Goal: Information Seeking & Learning: Learn about a topic

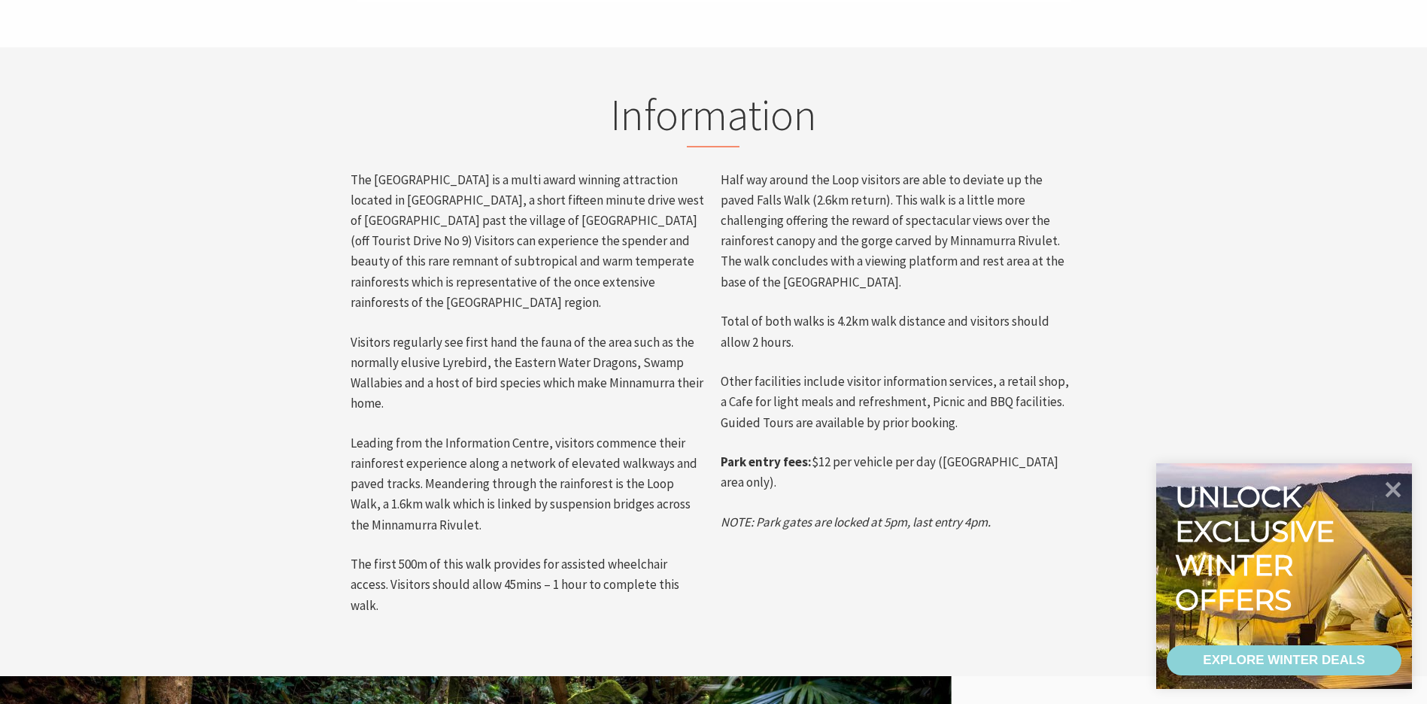
scroll to position [727, 0]
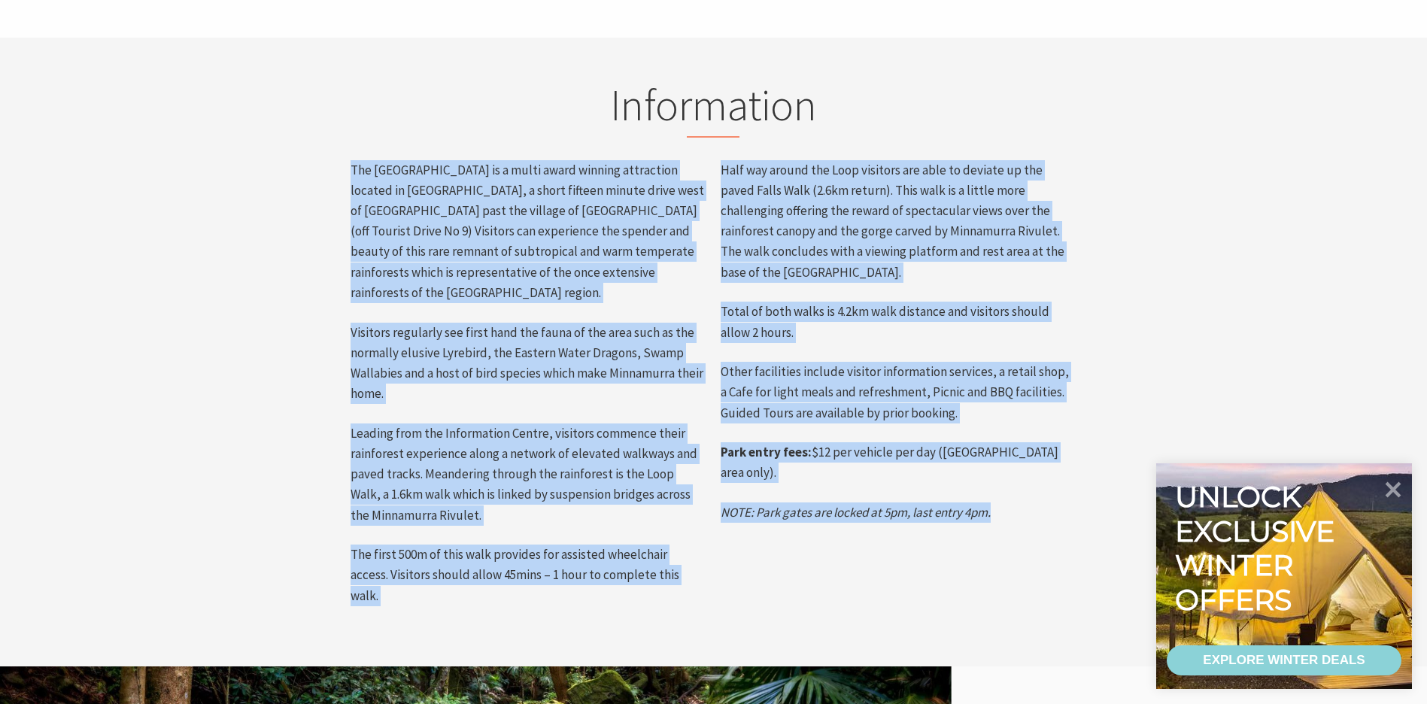
drag, startPoint x: 351, startPoint y: 141, endPoint x: 735, endPoint y: 505, distance: 528.2
click at [735, 505] on div "Information The Minnamurra Rainforest is a multi award winning attraction locat…" at bounding box center [713, 352] width 752 height 546
copy div "The Minnamurra Rainforest is a multi award winning attraction located in Budder…"
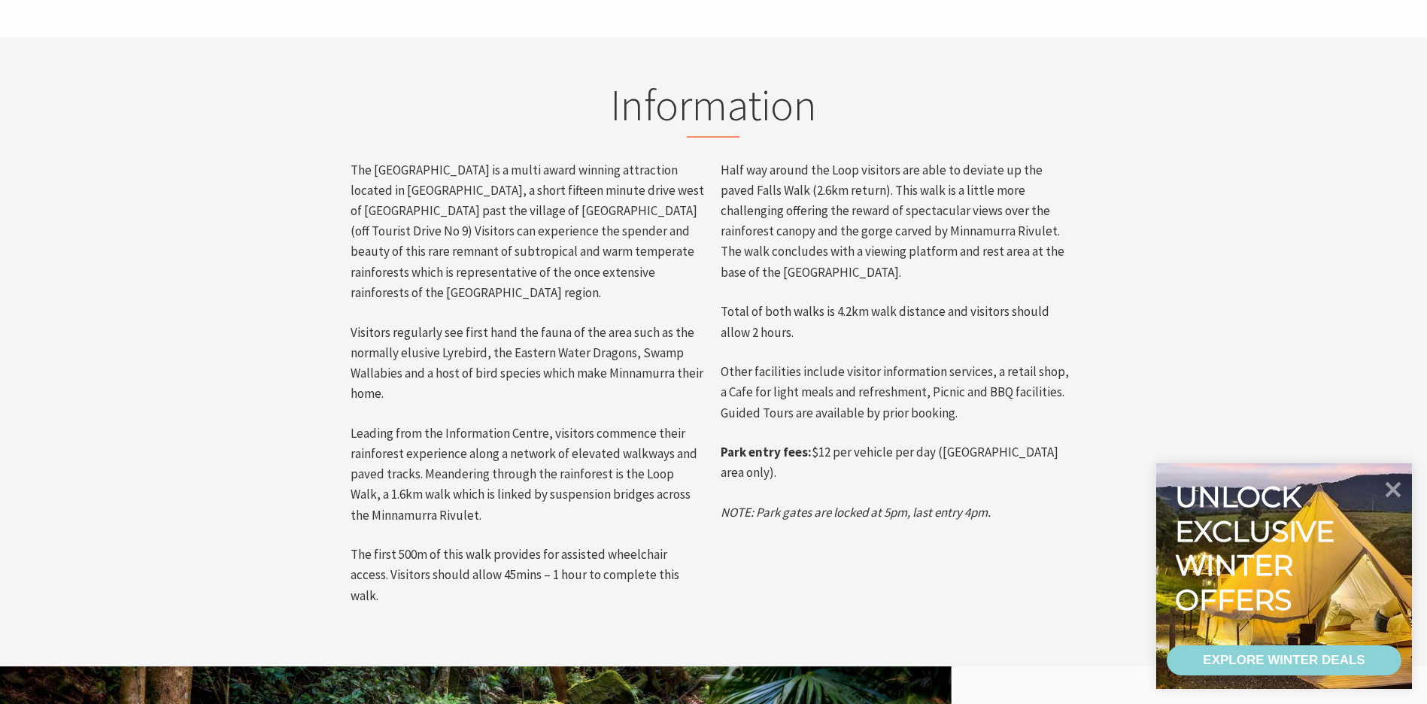
click at [1169, 110] on section "Information The Minnamurra Rainforest is a multi award winning attraction locat…" at bounding box center [713, 352] width 1427 height 629
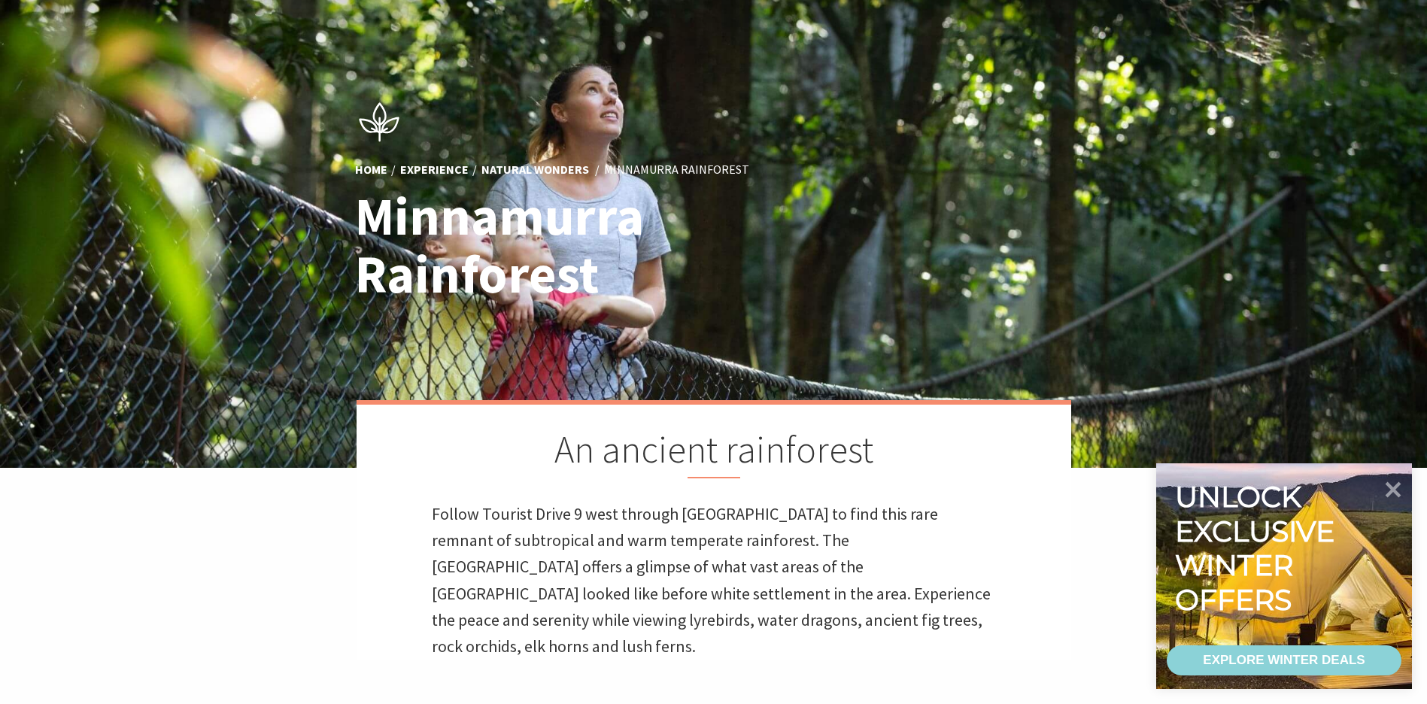
scroll to position [0, 0]
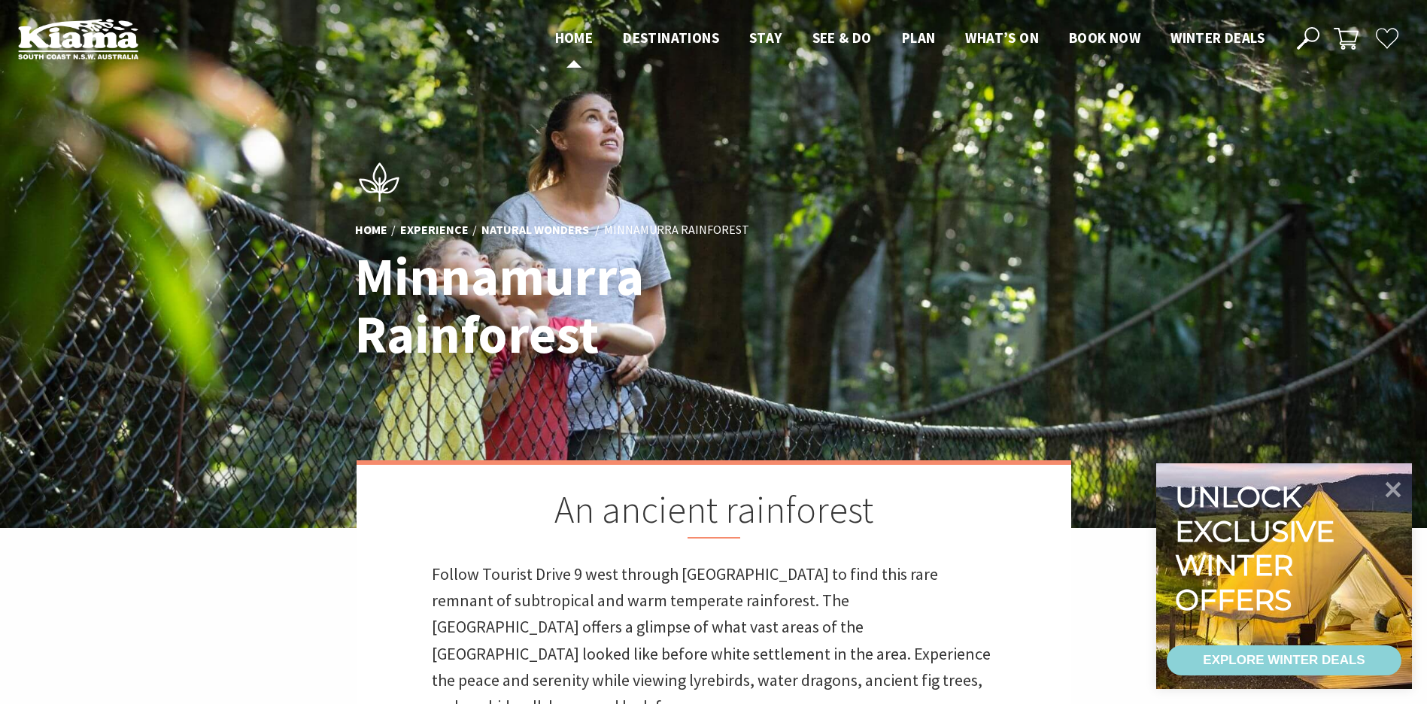
click at [572, 35] on span "Home" at bounding box center [574, 38] width 38 height 18
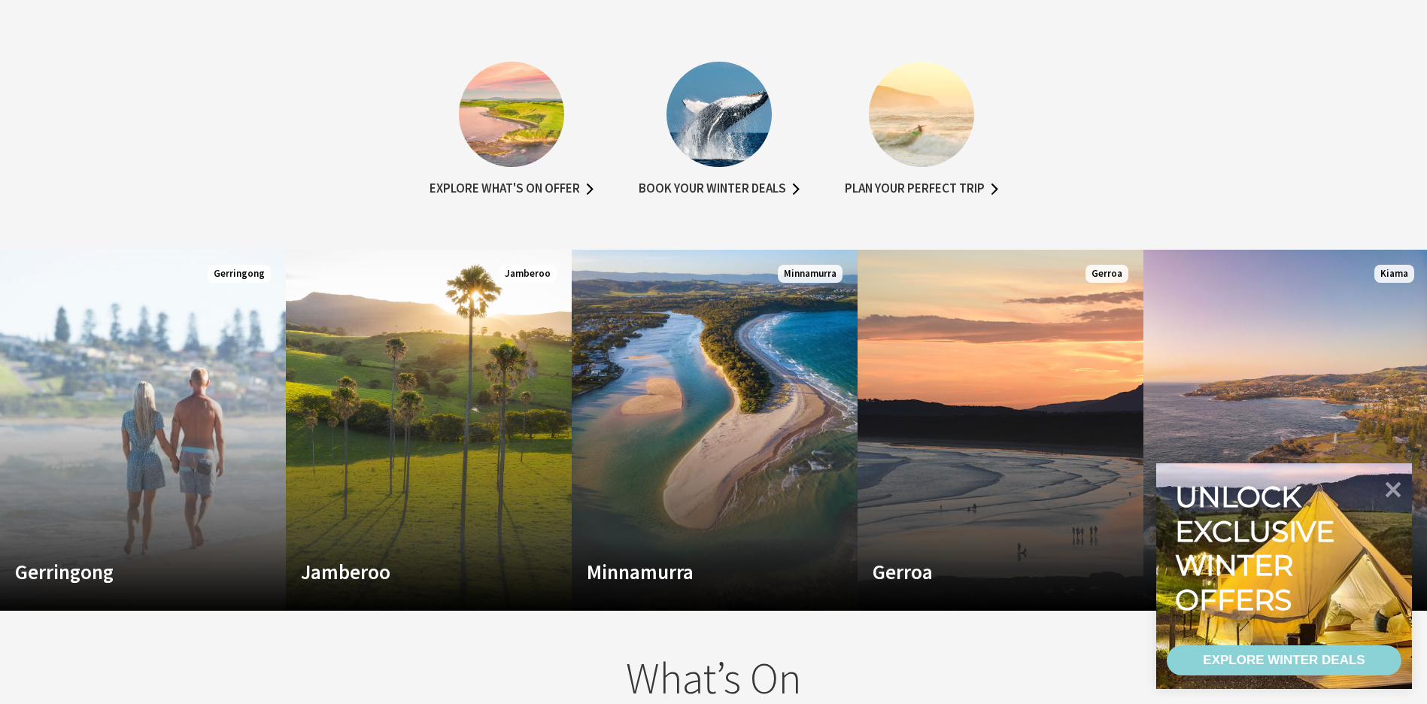
scroll to position [882, 0]
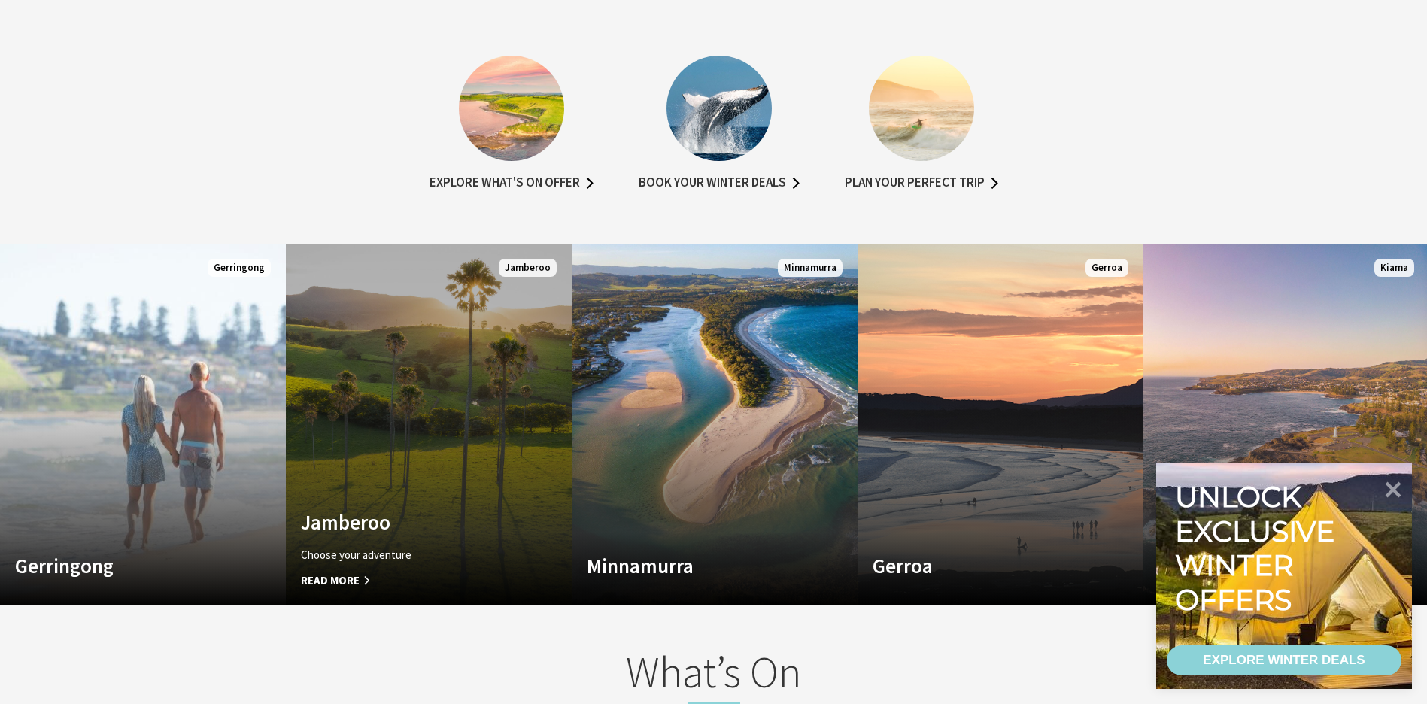
click at [432, 397] on link "Custom Image Used Jamberoo Choose your adventure Read More Jamberoo" at bounding box center [429, 424] width 286 height 361
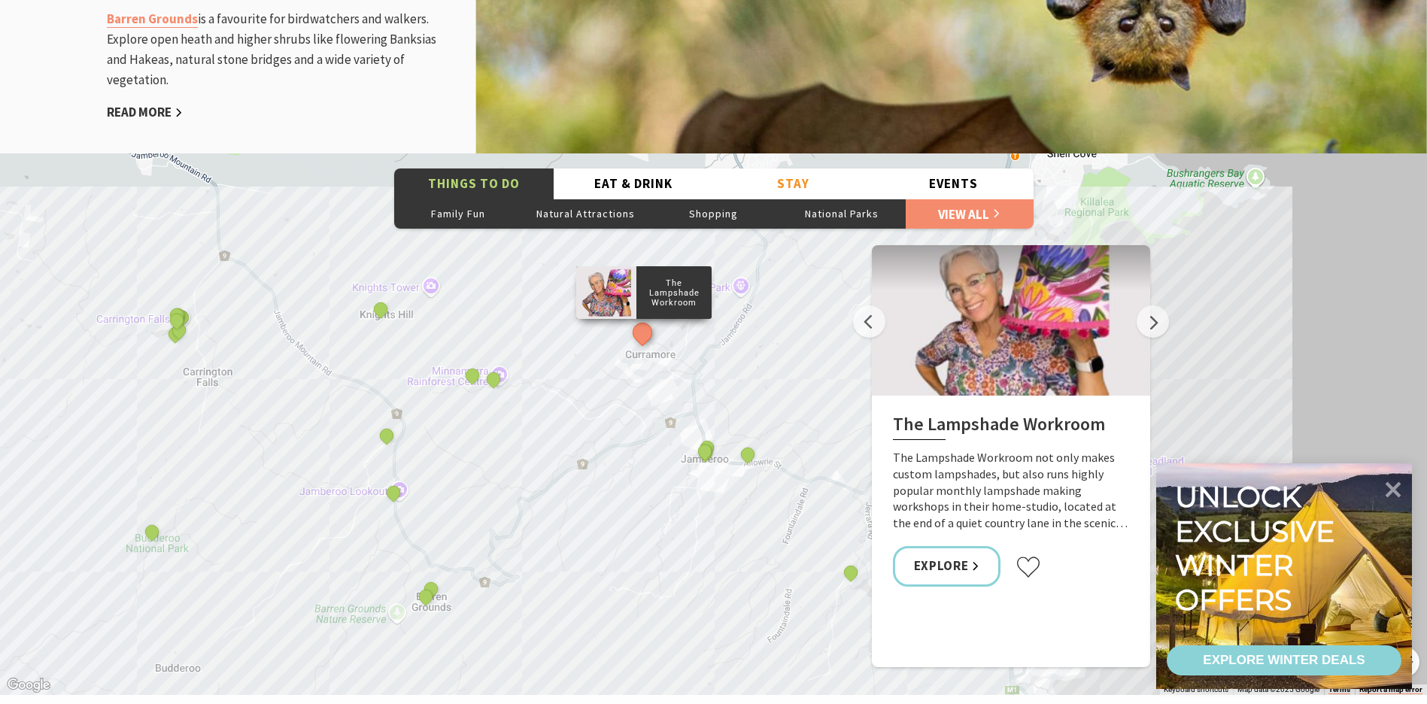
scroll to position [2173, 0]
